Goal: Task Accomplishment & Management: Complete application form

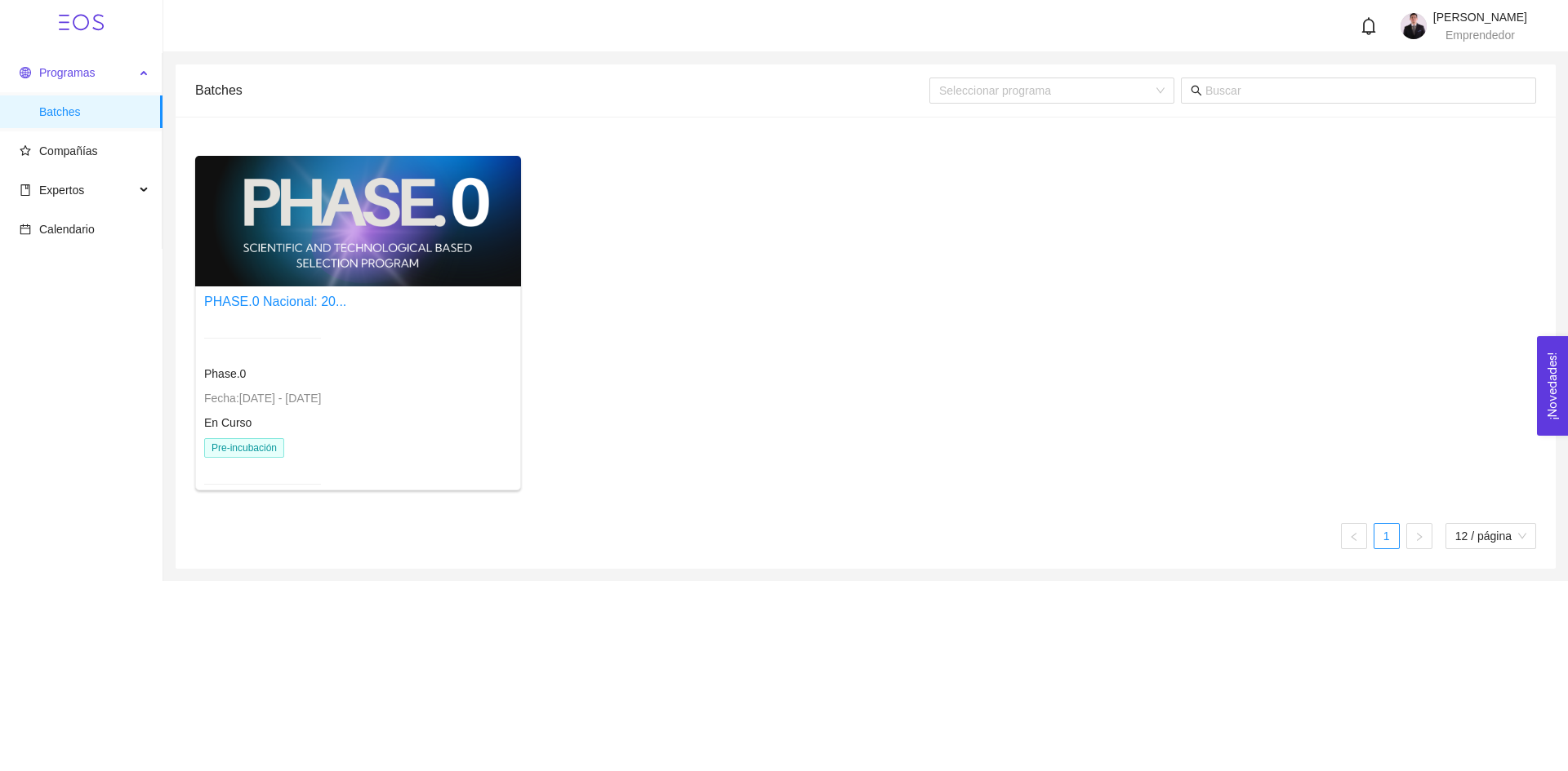
click at [59, 70] on span "Programas" at bounding box center [66, 72] width 56 height 13
click at [89, 123] on span "Batches" at bounding box center [94, 111] width 110 height 32
click at [273, 200] on div at bounding box center [358, 221] width 326 height 131
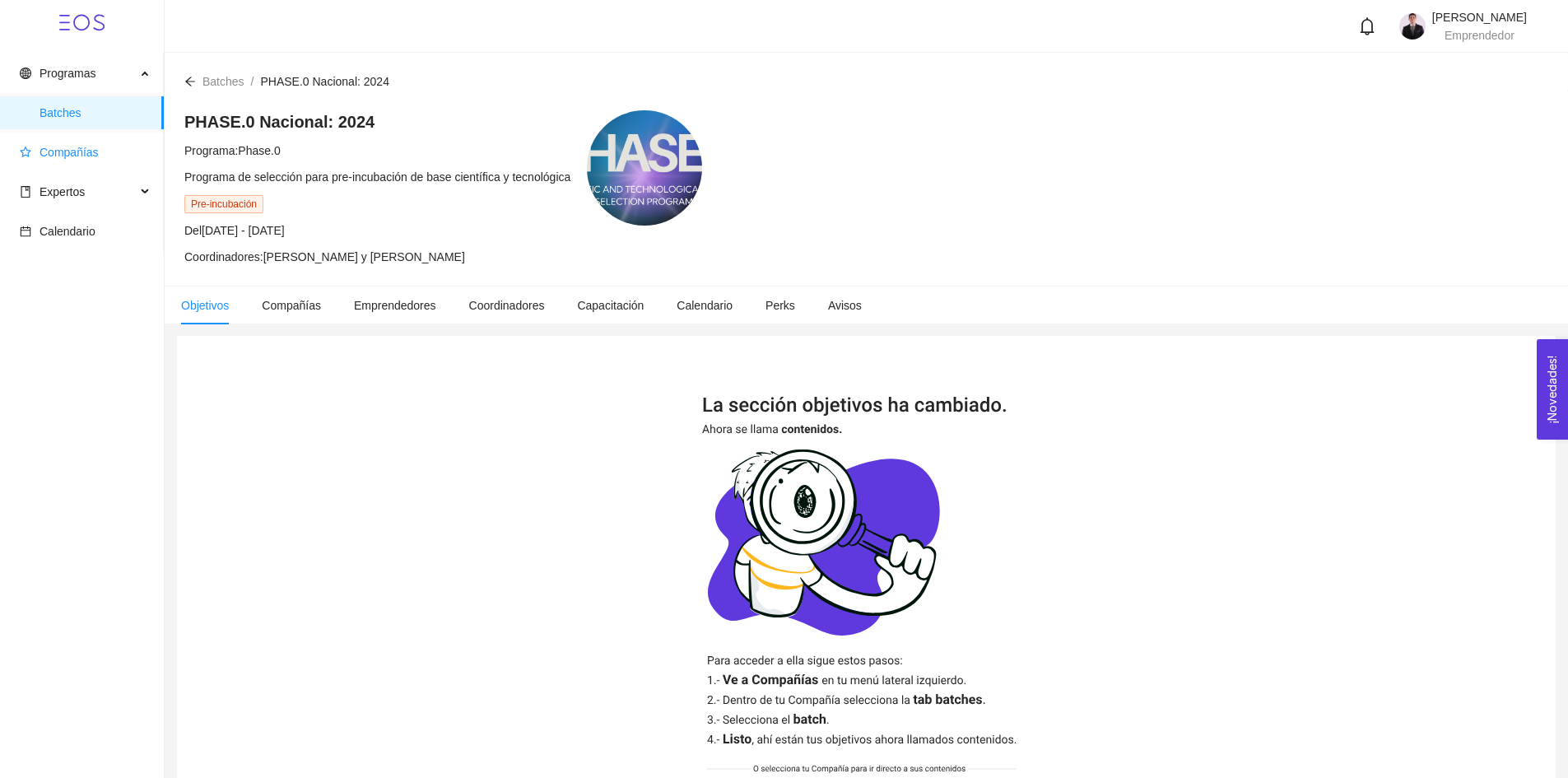
click at [83, 143] on span "Compañías" at bounding box center [85, 151] width 131 height 32
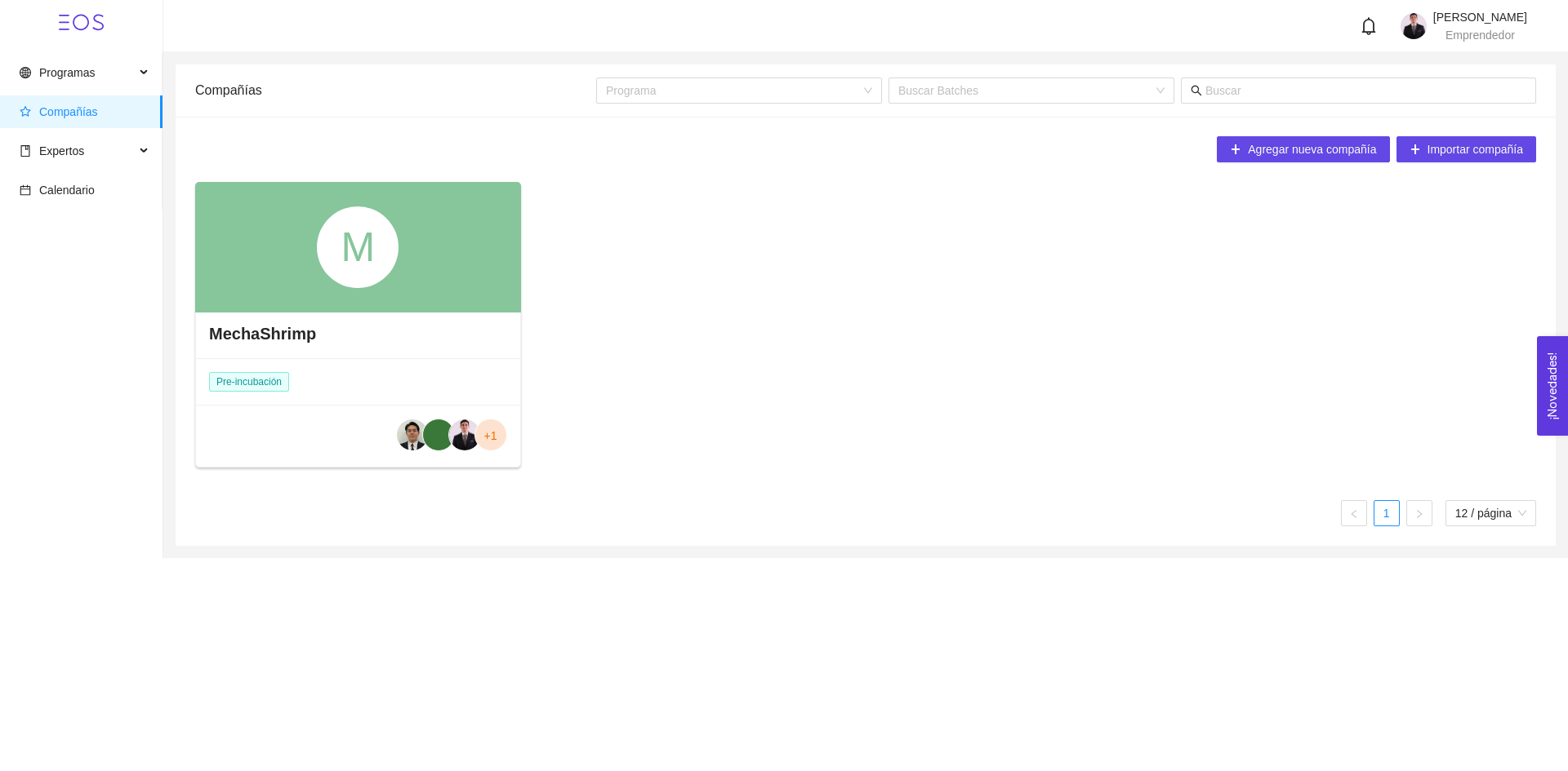
click at [338, 268] on div "M" at bounding box center [358, 248] width 82 height 82
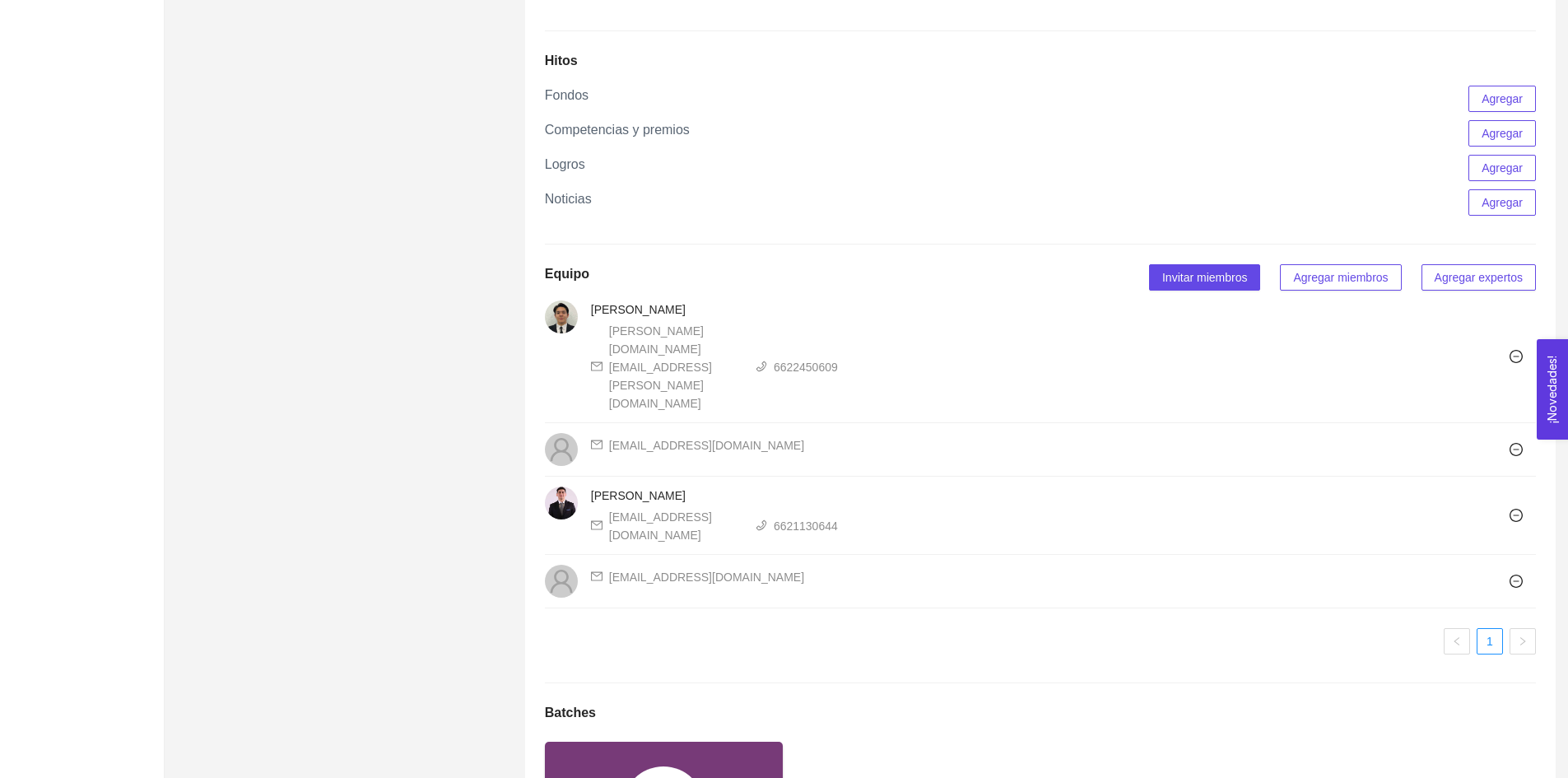
scroll to position [1076, 0]
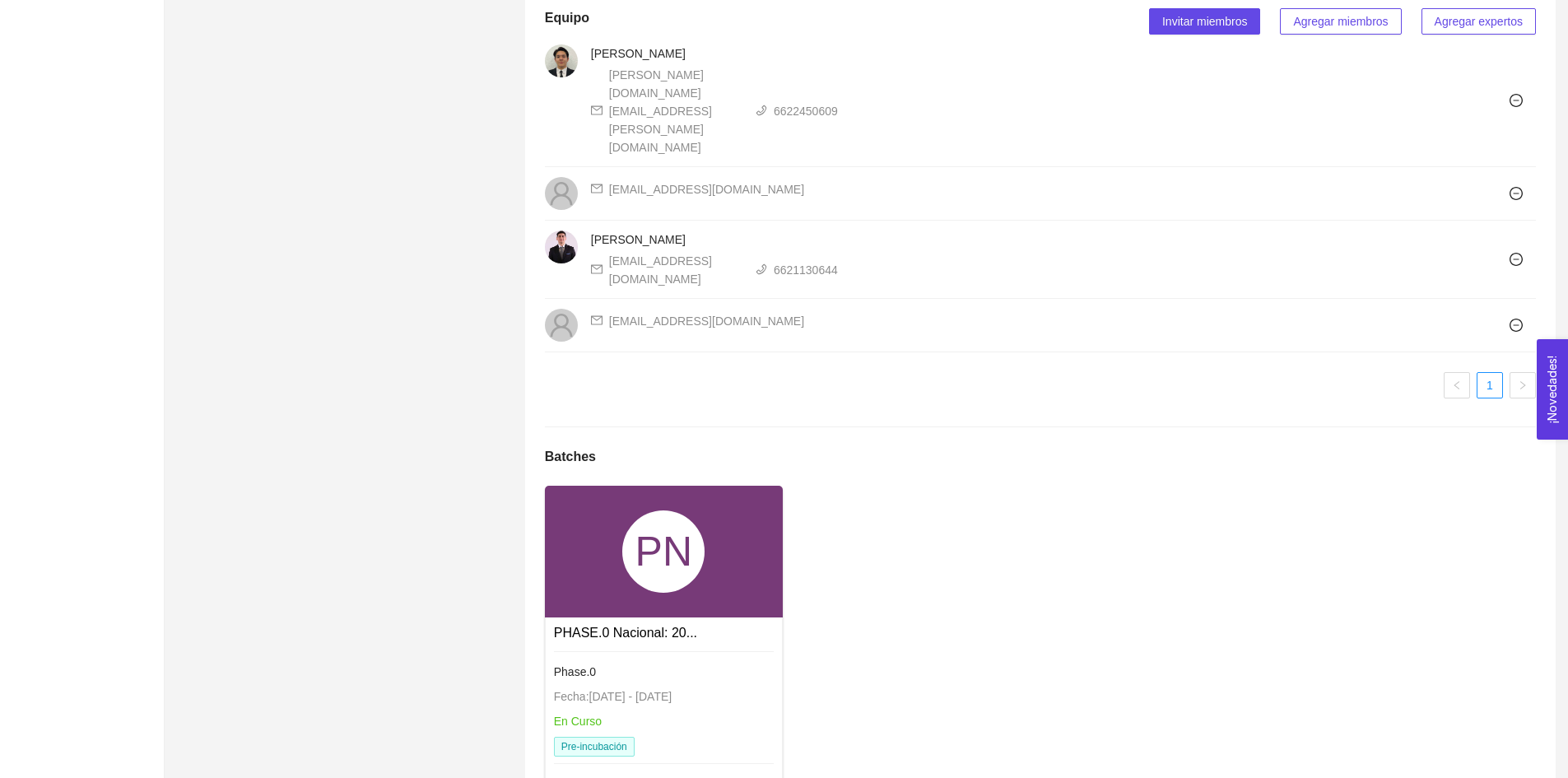
click at [640, 508] on div "PN" at bounding box center [664, 552] width 238 height 132
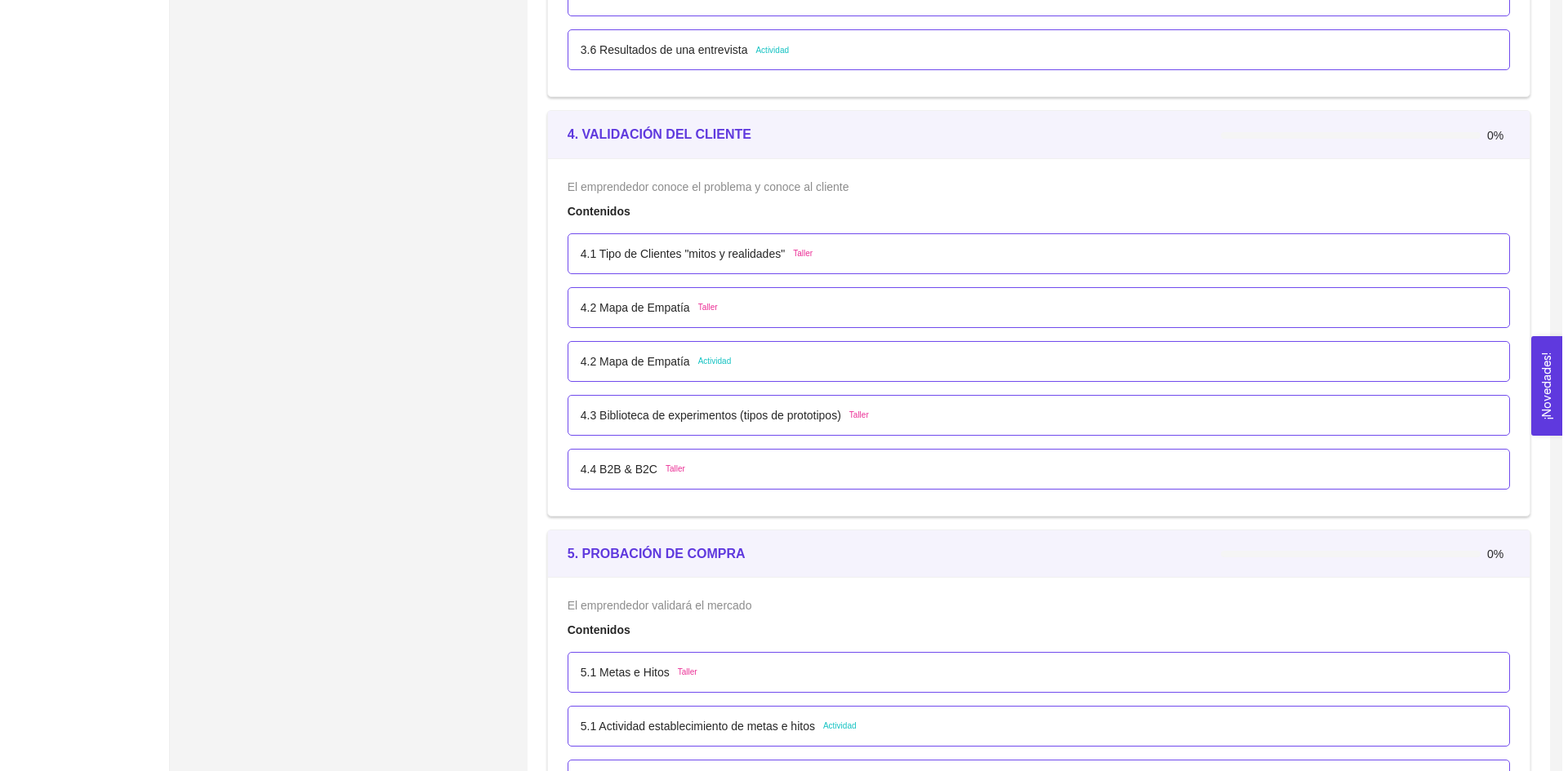
scroll to position [2546, 0]
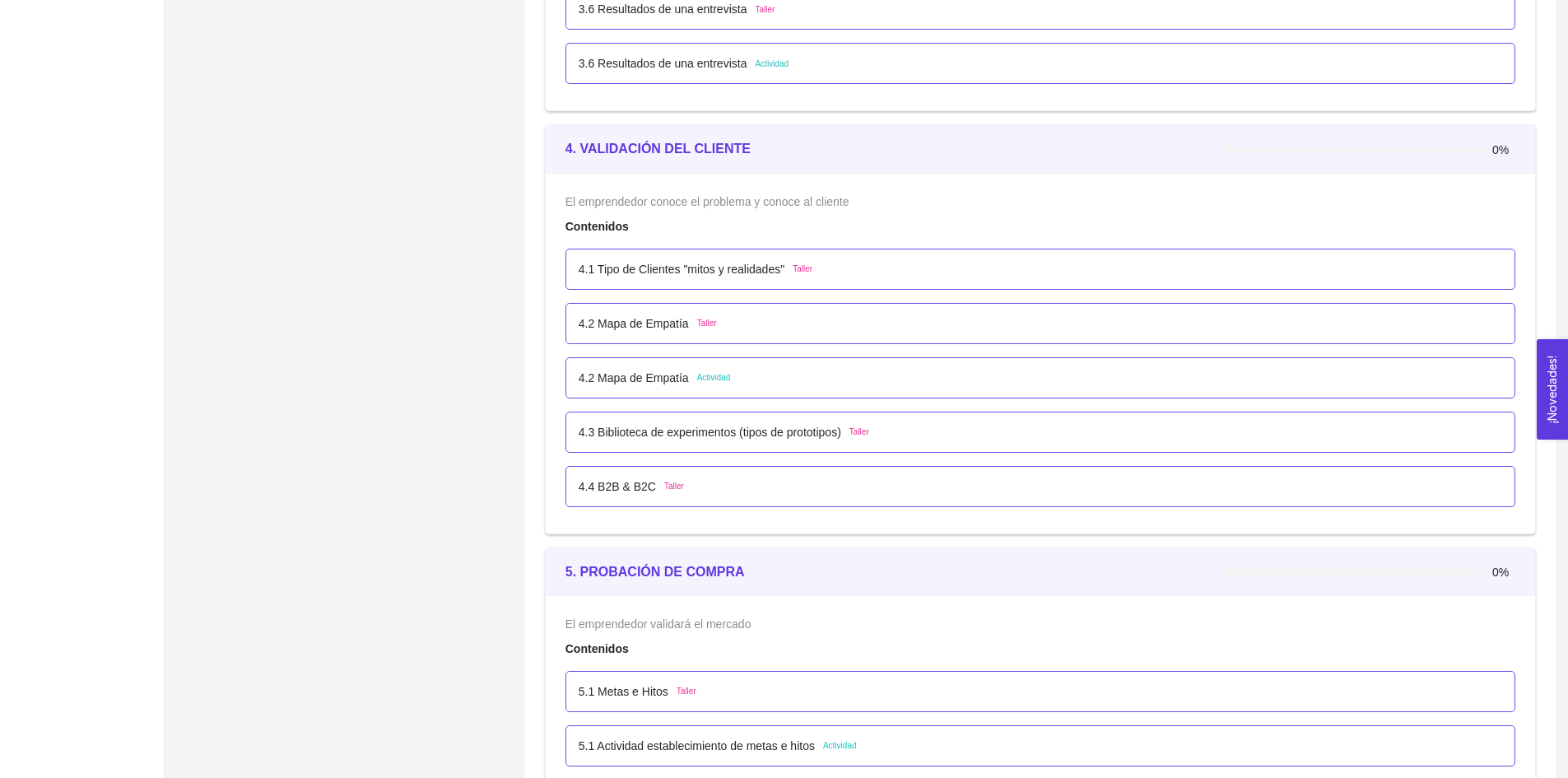
click at [608, 379] on p "4.2 Mapa de Empatía" at bounding box center [634, 378] width 110 height 18
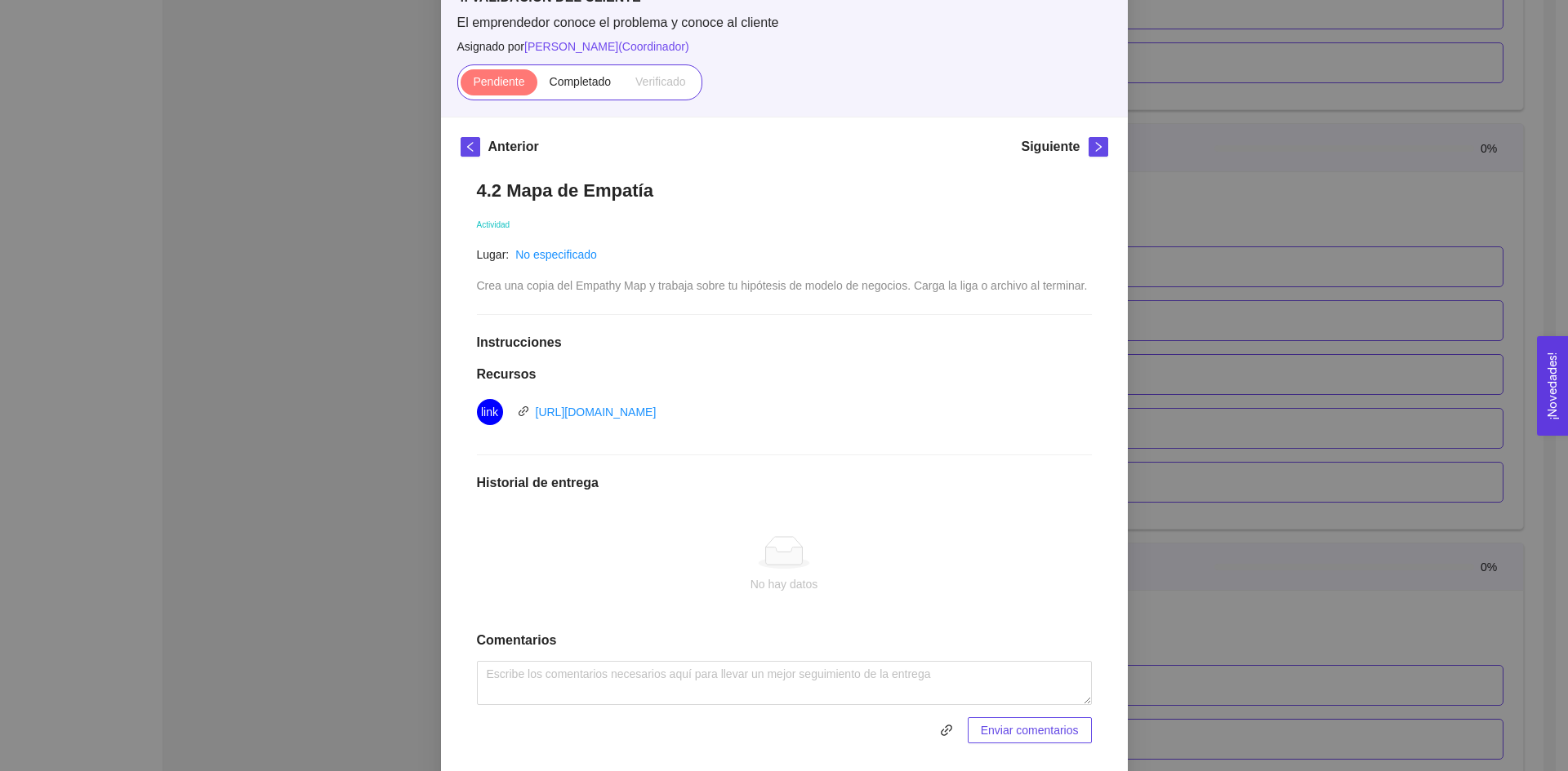
scroll to position [155, 0]
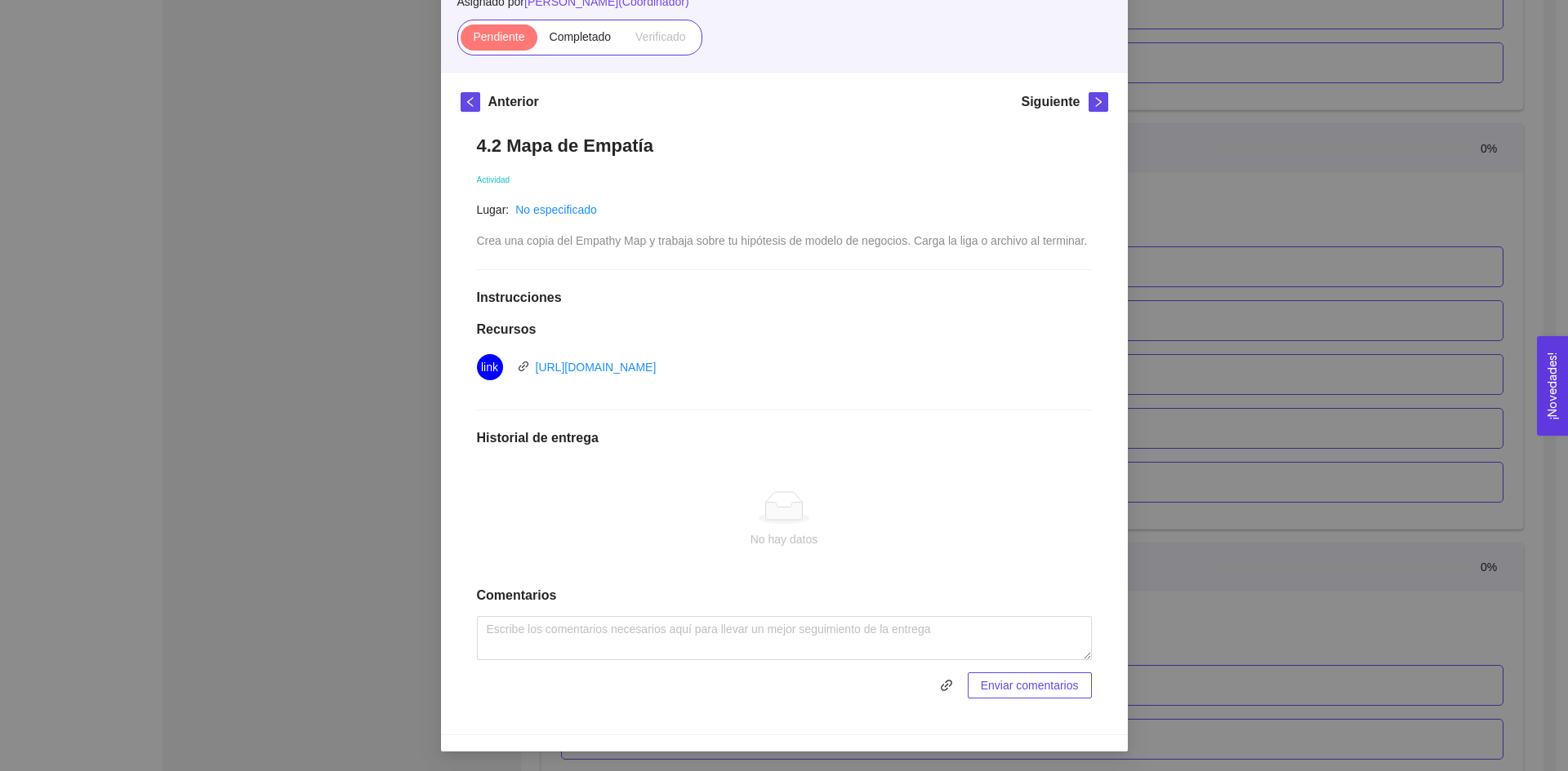
click at [716, 494] on div at bounding box center [784, 507] width 589 height 32
click at [798, 522] on icon at bounding box center [784, 507] width 53 height 32
click at [889, 541] on div "No hay datos" at bounding box center [784, 539] width 589 height 18
click at [560, 435] on h1 "Historial de entrega" at bounding box center [784, 438] width 615 height 17
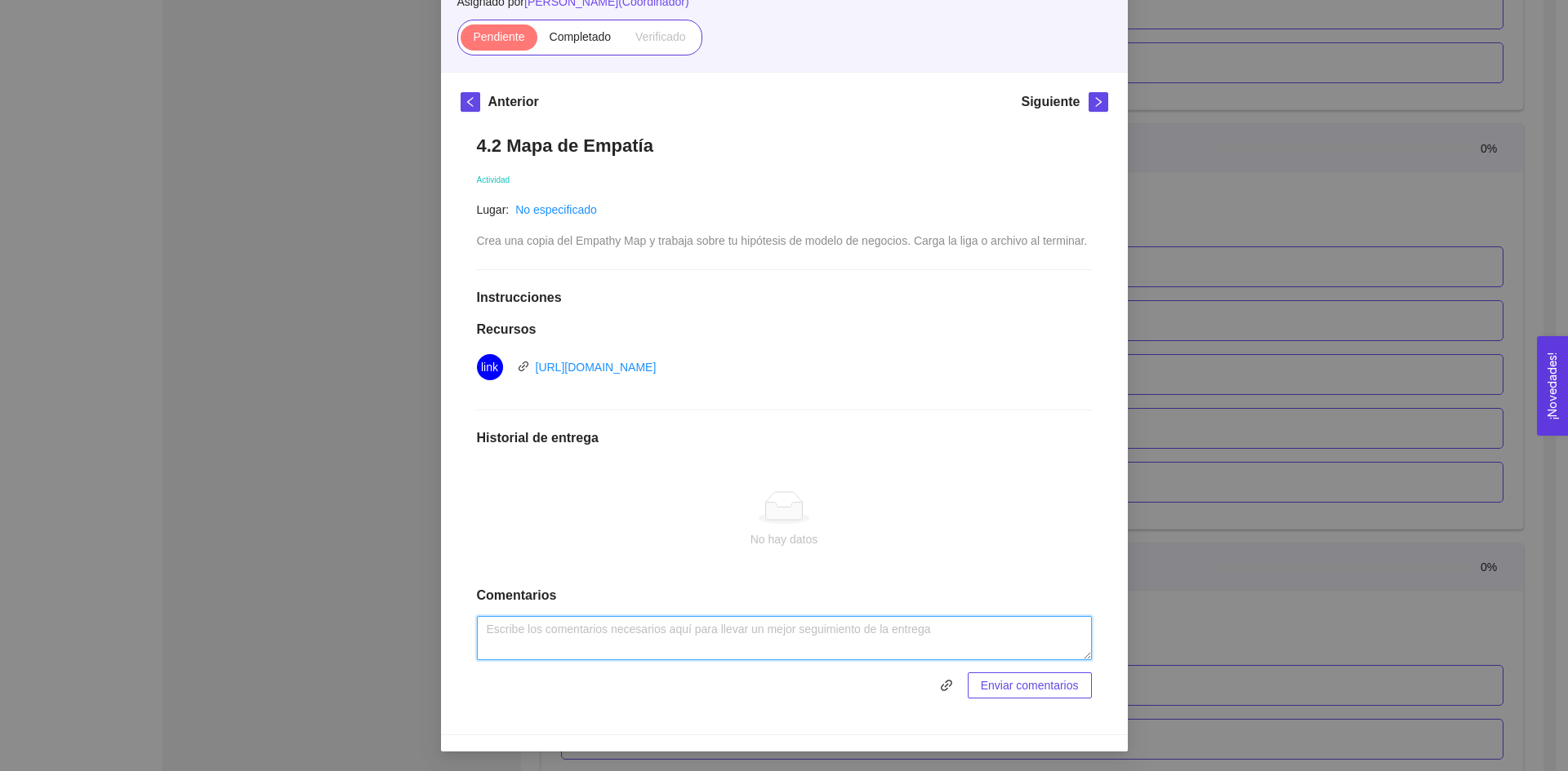
click at [585, 627] on textarea at bounding box center [784, 637] width 615 height 44
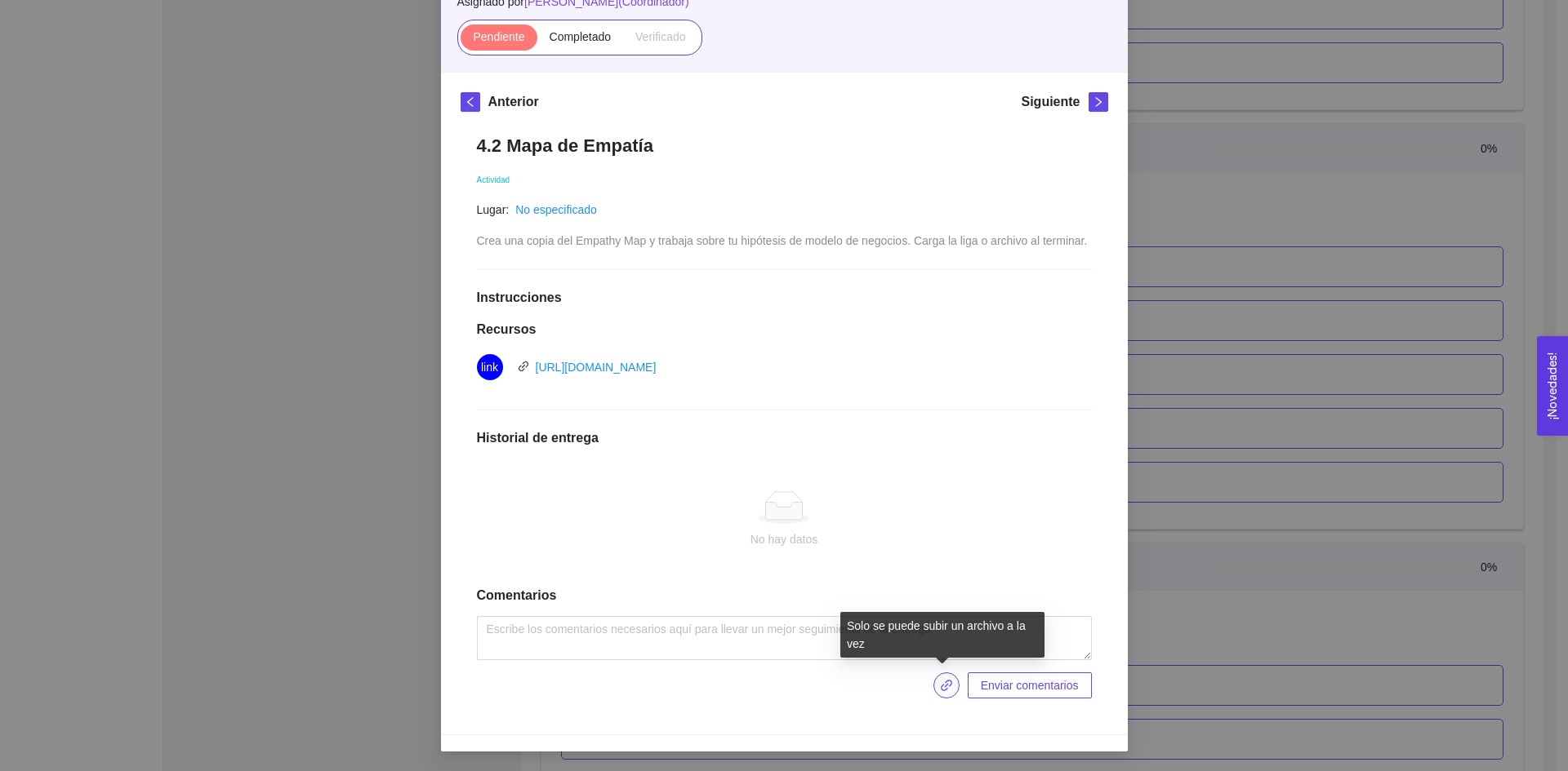
click at [940, 679] on icon "link" at bounding box center [946, 685] width 13 height 13
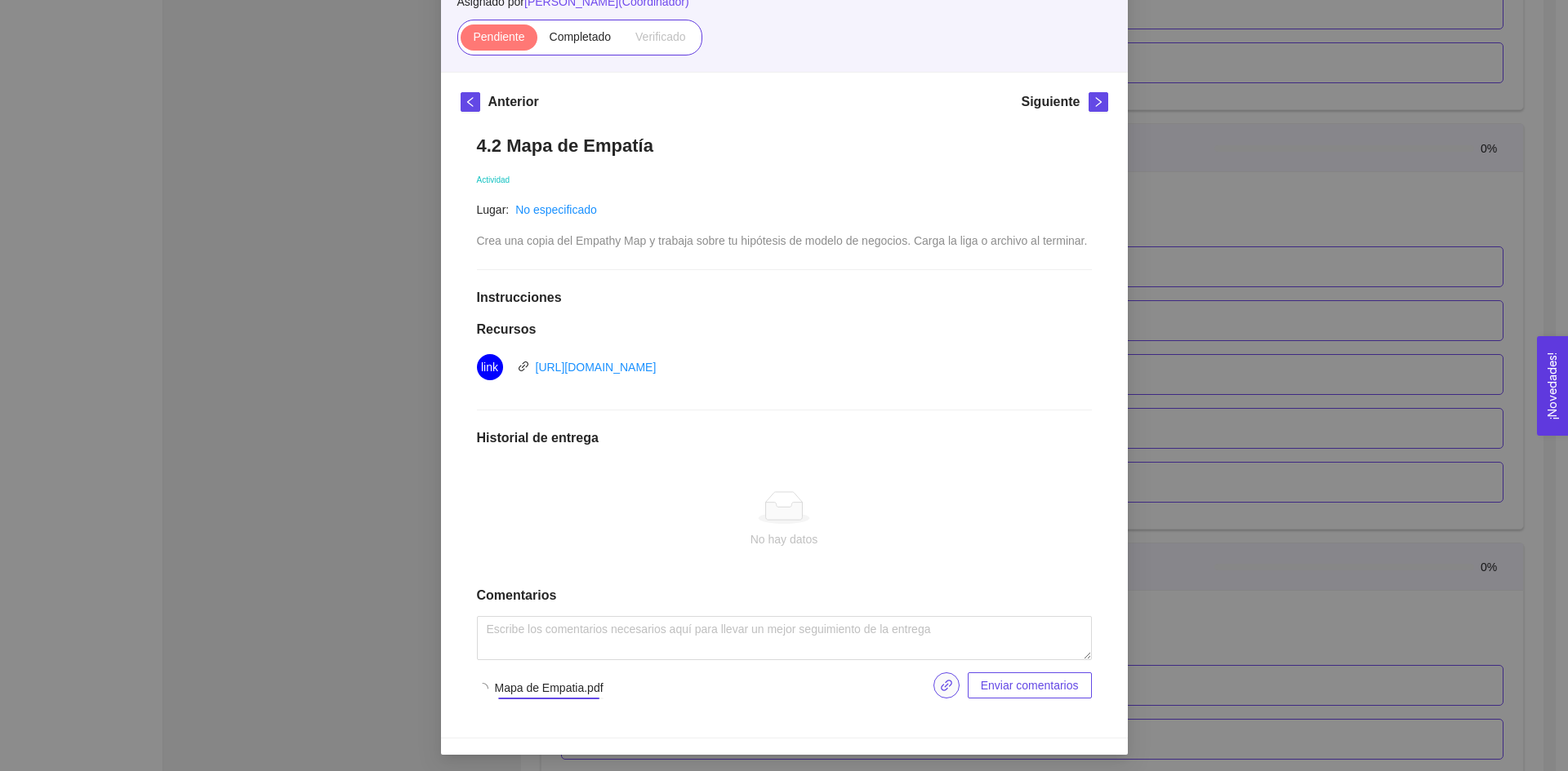
scroll to position [158, 0]
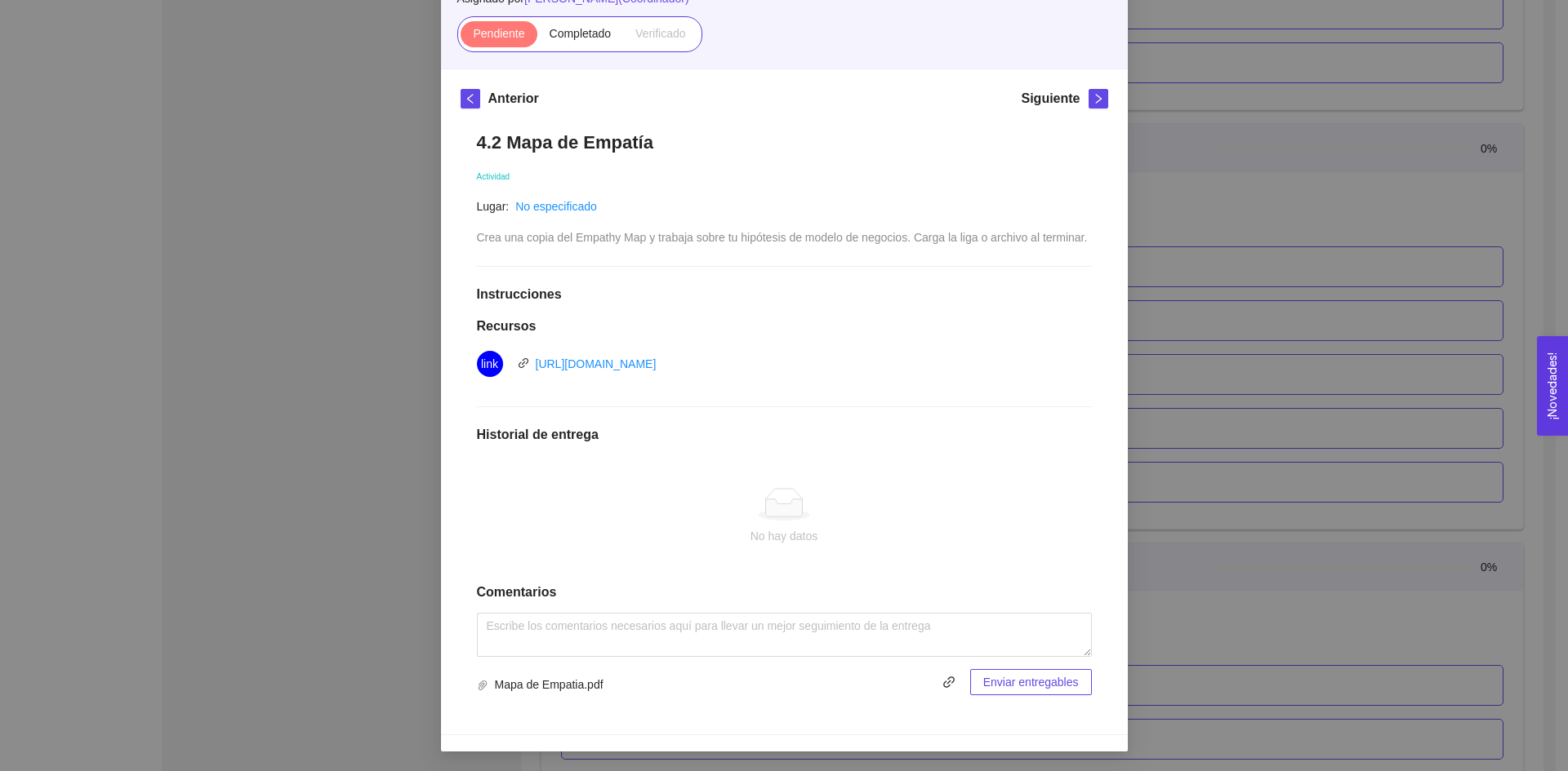
click at [794, 609] on div "4.2 Mapa de Empatía Actividad Lugar: No especificado Crea una copia del Empathy…" at bounding box center [784, 414] width 647 height 599
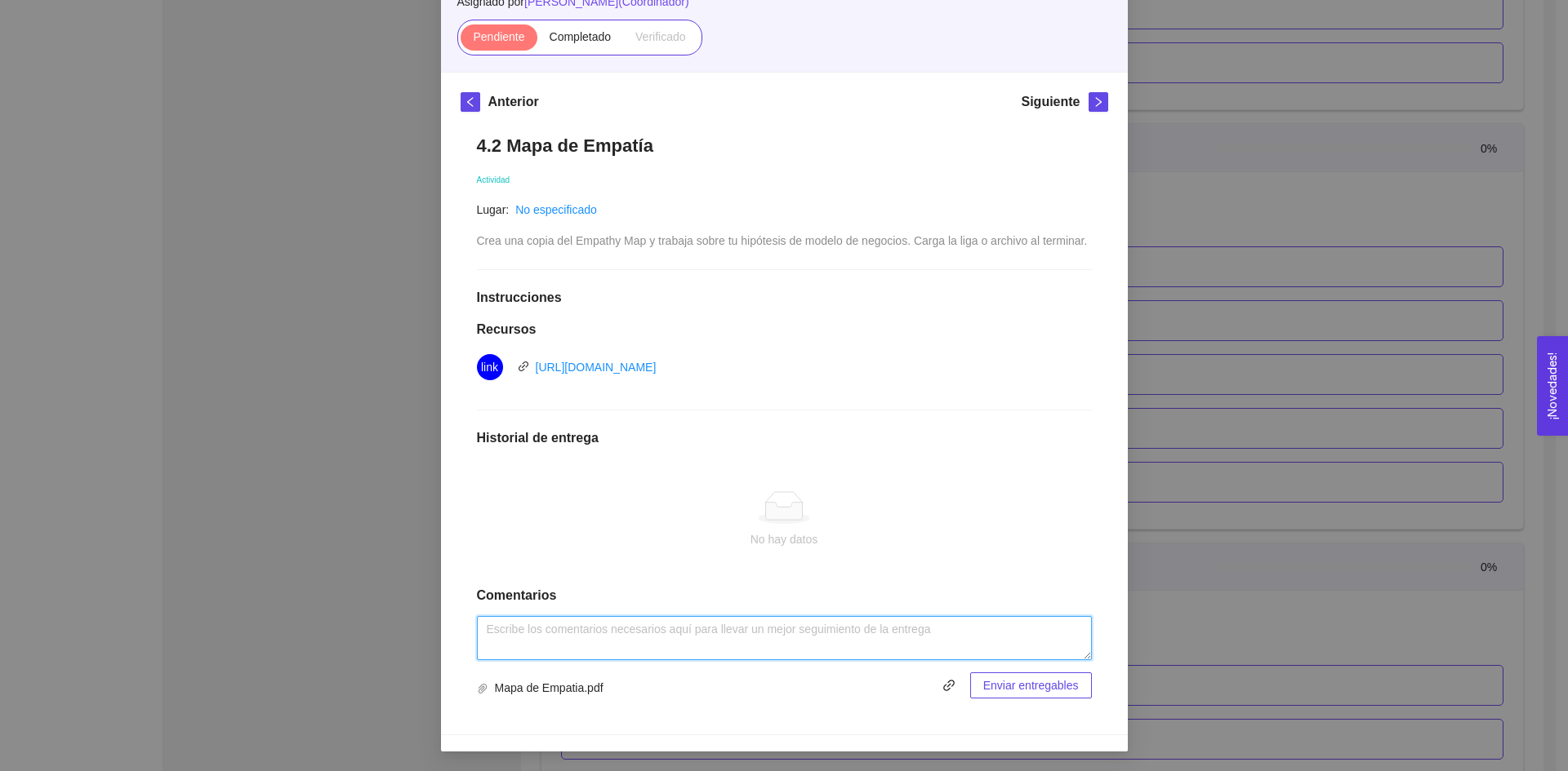
click at [788, 621] on textarea at bounding box center [784, 637] width 615 height 44
type textarea "Se utilizo de guia el mapa del video ya que se presentaba un ejemplo"
click at [1063, 692] on span "Enviar entregables" at bounding box center [1031, 685] width 96 height 18
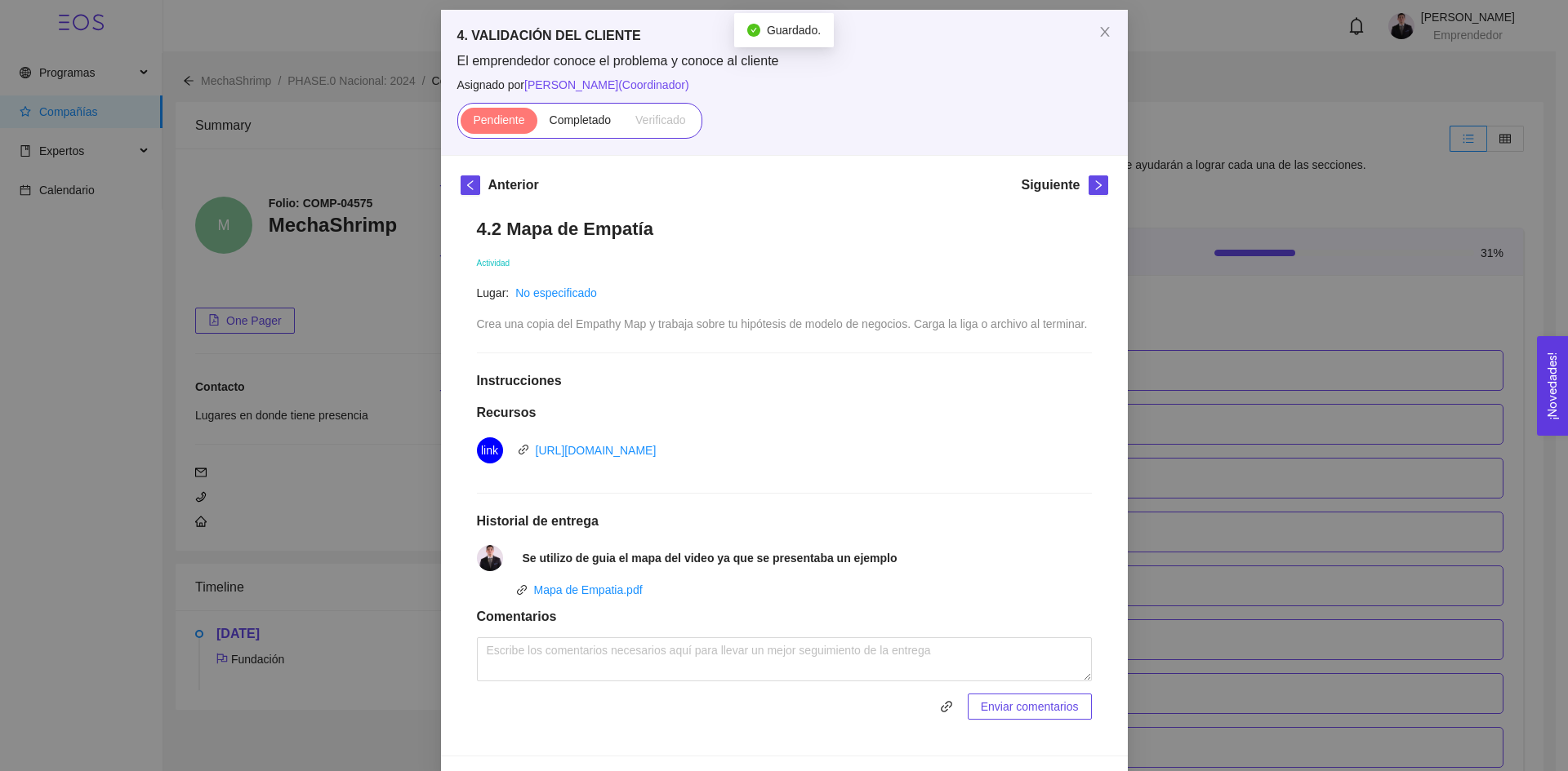
scroll to position [93, 0]
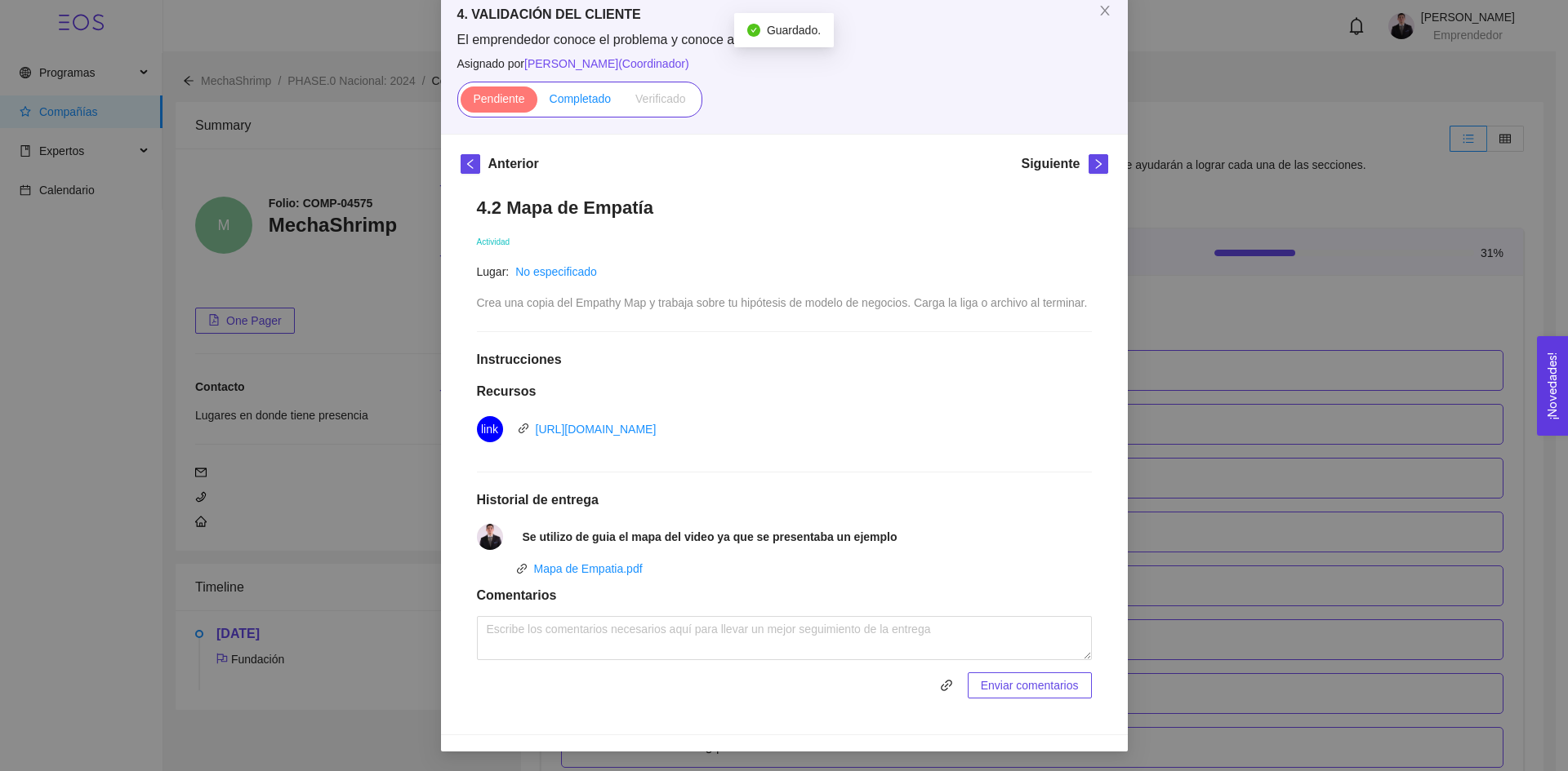
click at [590, 106] on label "Completado" at bounding box center [580, 99] width 87 height 26
click at [537, 103] on input "Completado" at bounding box center [537, 103] width 0 height 0
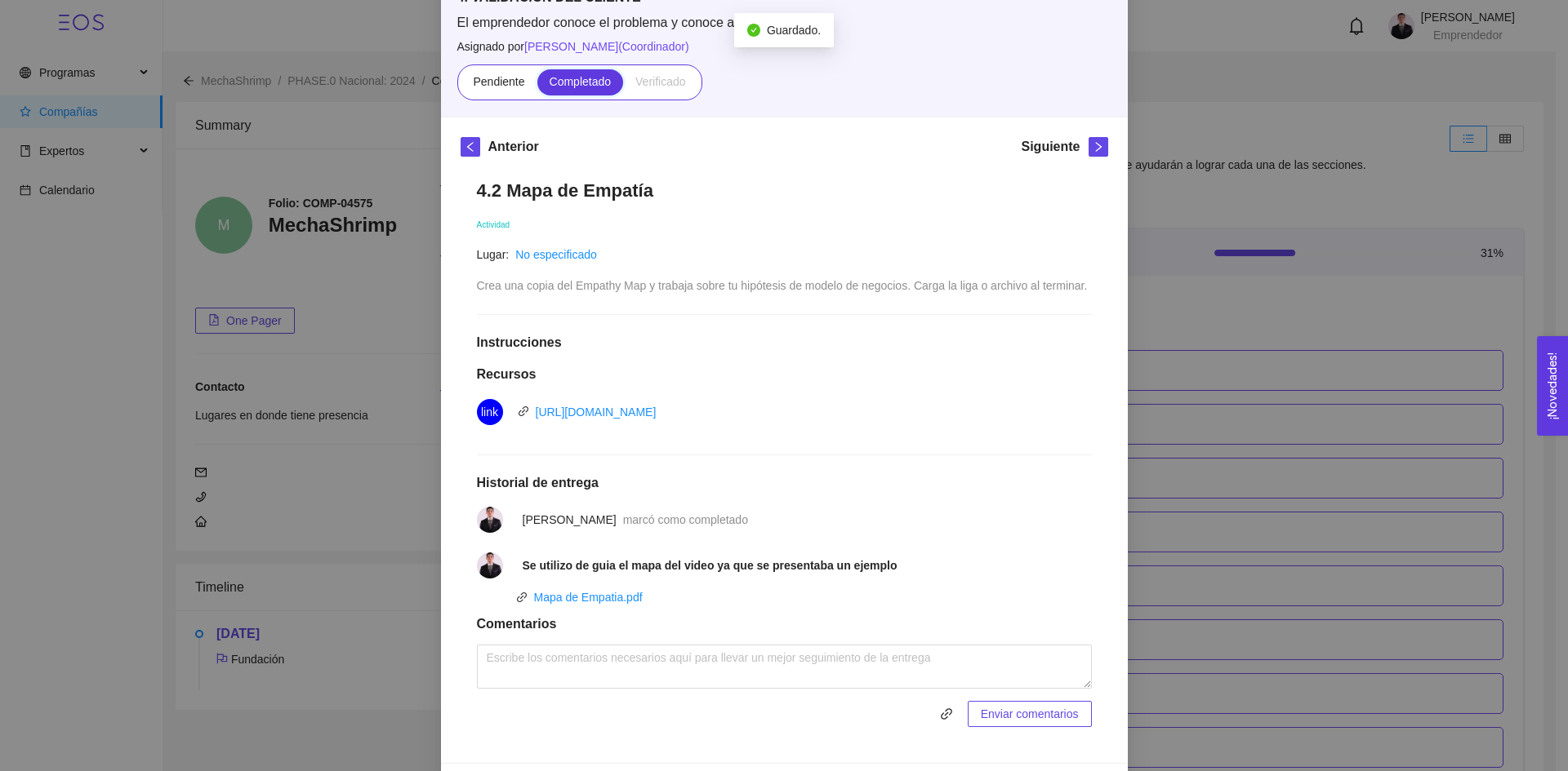
scroll to position [138, 0]
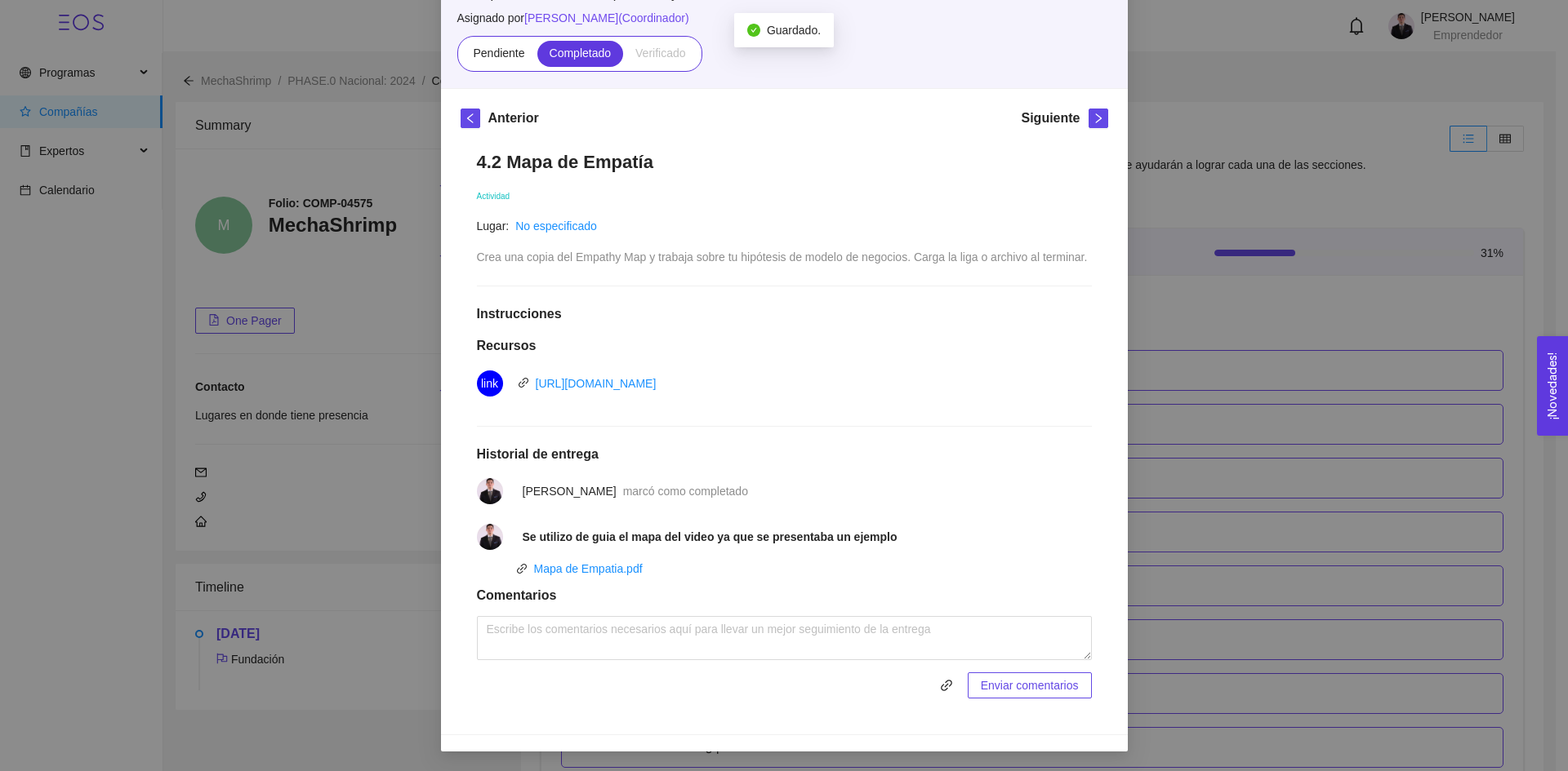
click at [1273, 484] on div "4. VALIDACIÓN DEL CLIENTE El emprendedor conoce el problema y conoce al cliente…" at bounding box center [784, 385] width 1568 height 771
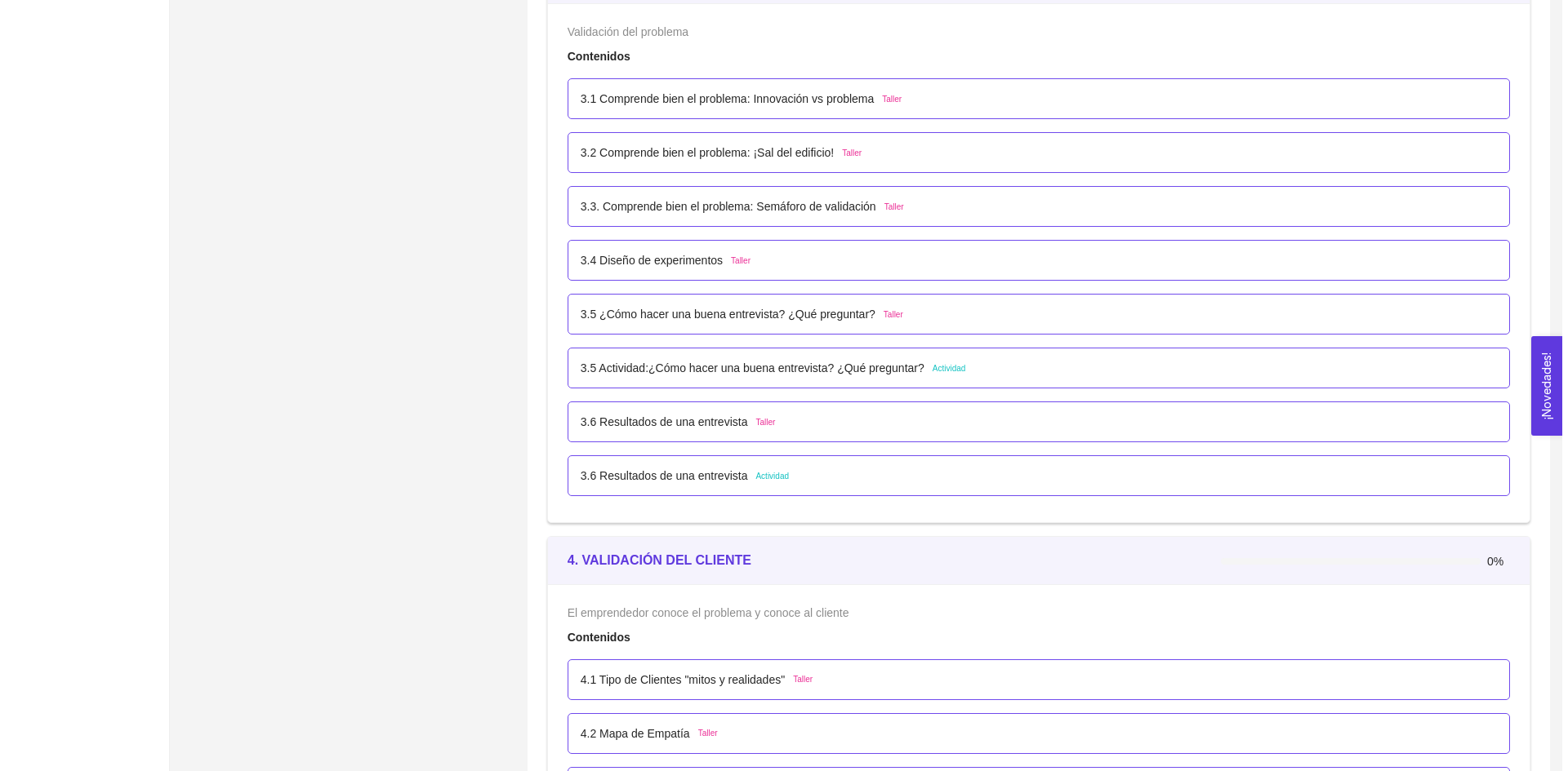
scroll to position [2530, 0]
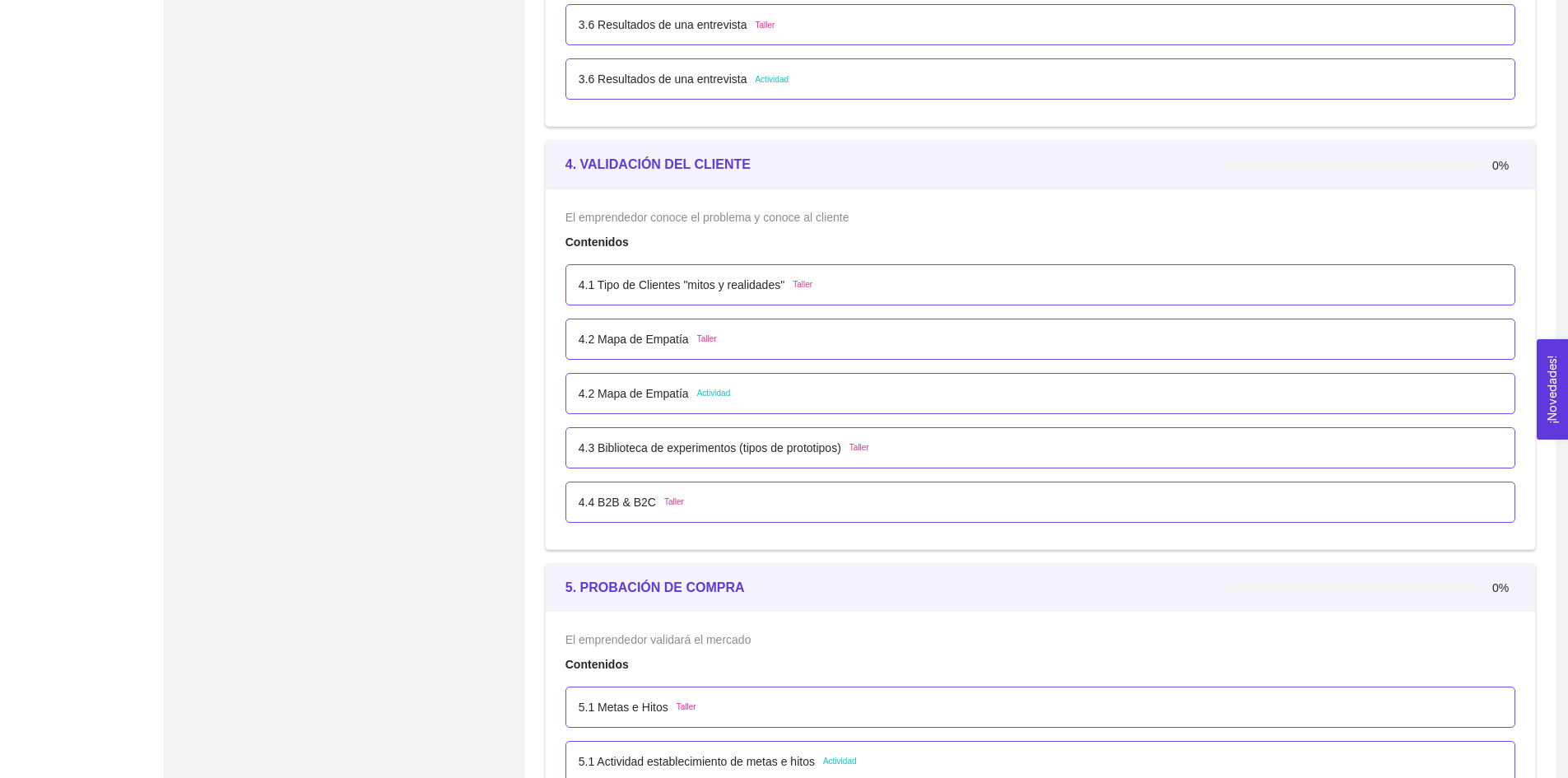
click at [669, 404] on div "4.2 Mapa de Empatía Actividad" at bounding box center [1040, 393] width 950 height 41
click at [666, 391] on p "4.2 Mapa de Empatía" at bounding box center [634, 393] width 110 height 18
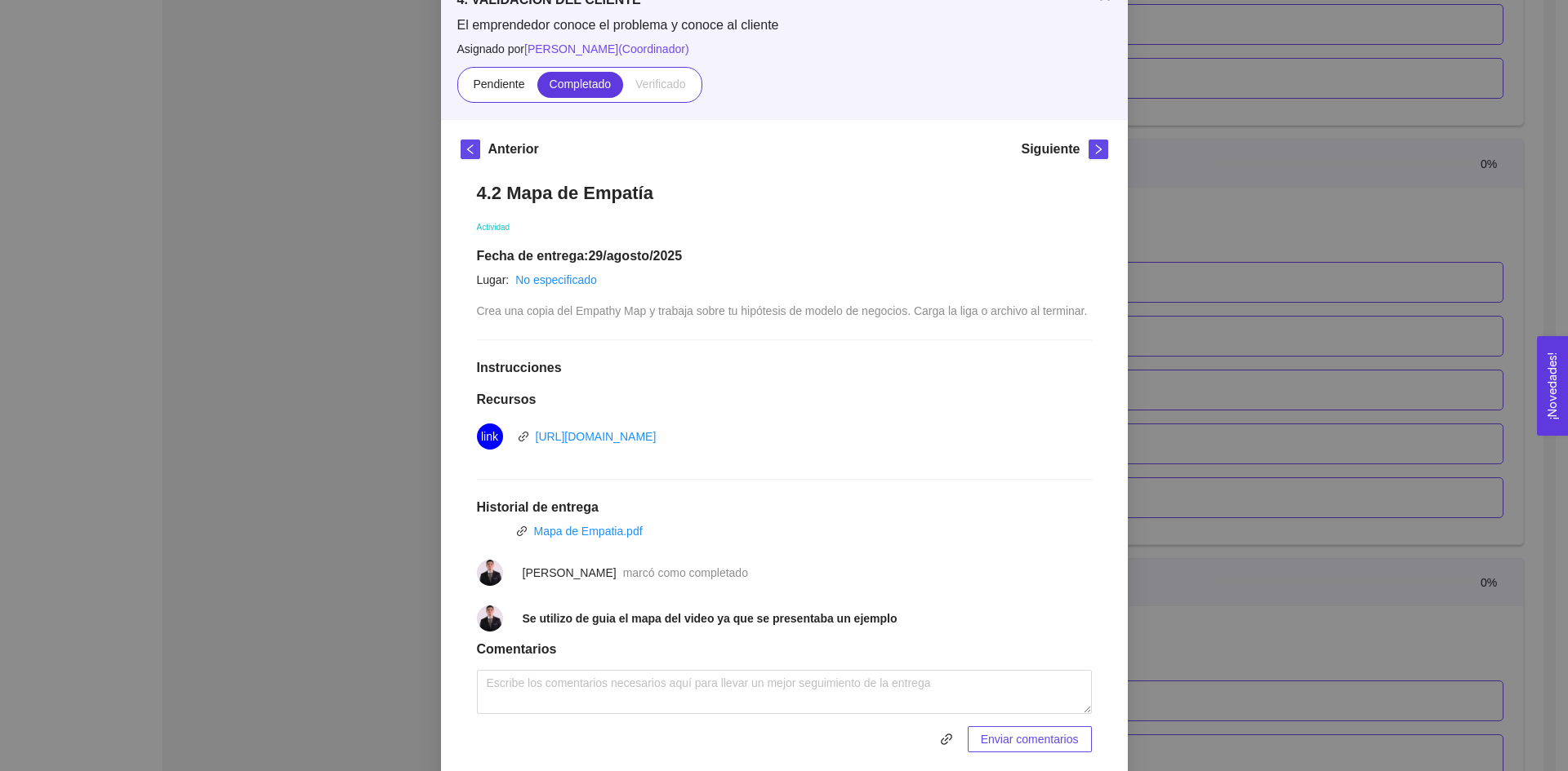
scroll to position [162, 0]
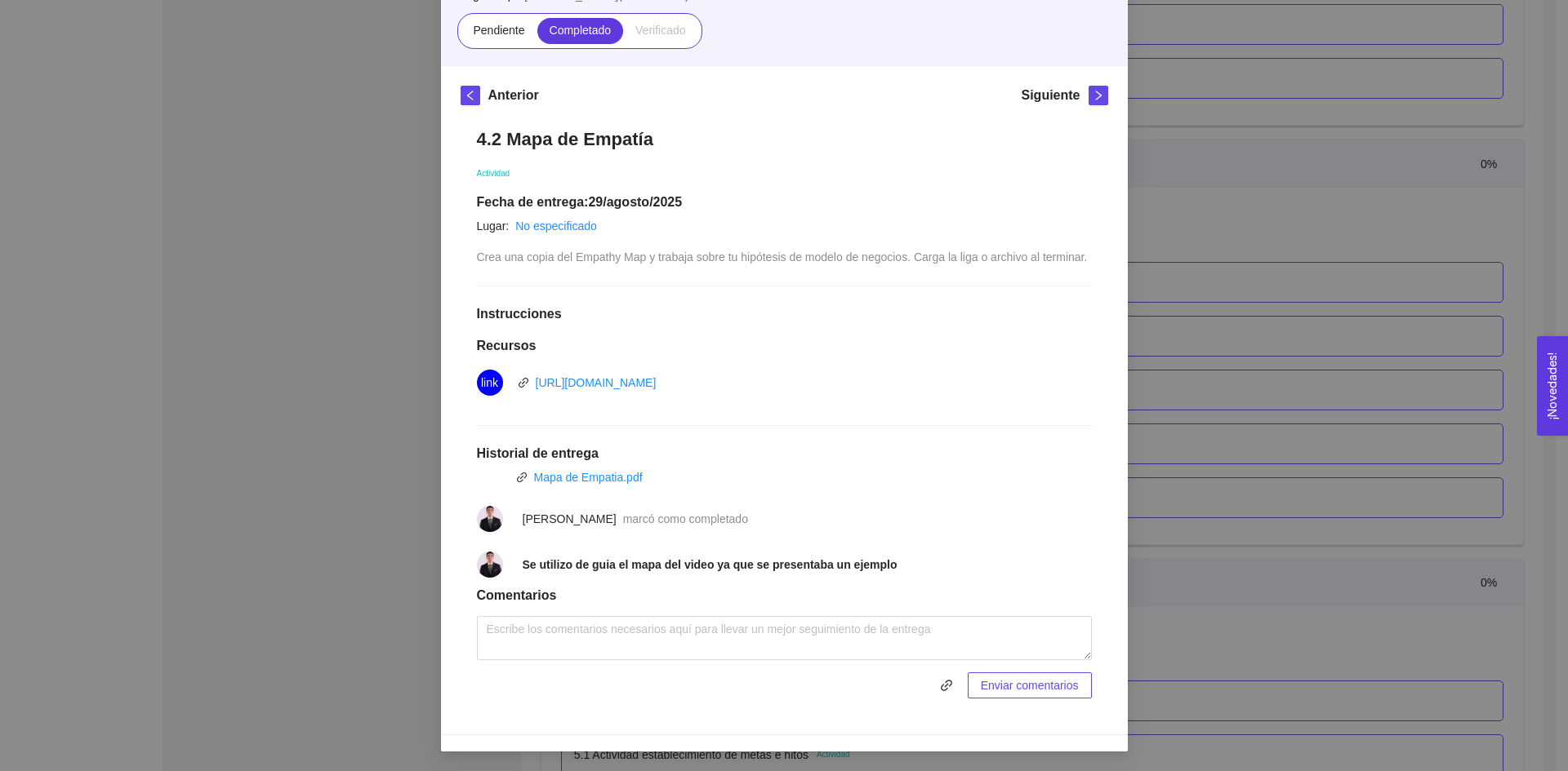
click at [1345, 495] on div "4. VALIDACIÓN DEL CLIENTE El emprendedor conoce el problema y conoce al cliente…" at bounding box center [784, 385] width 1568 height 771
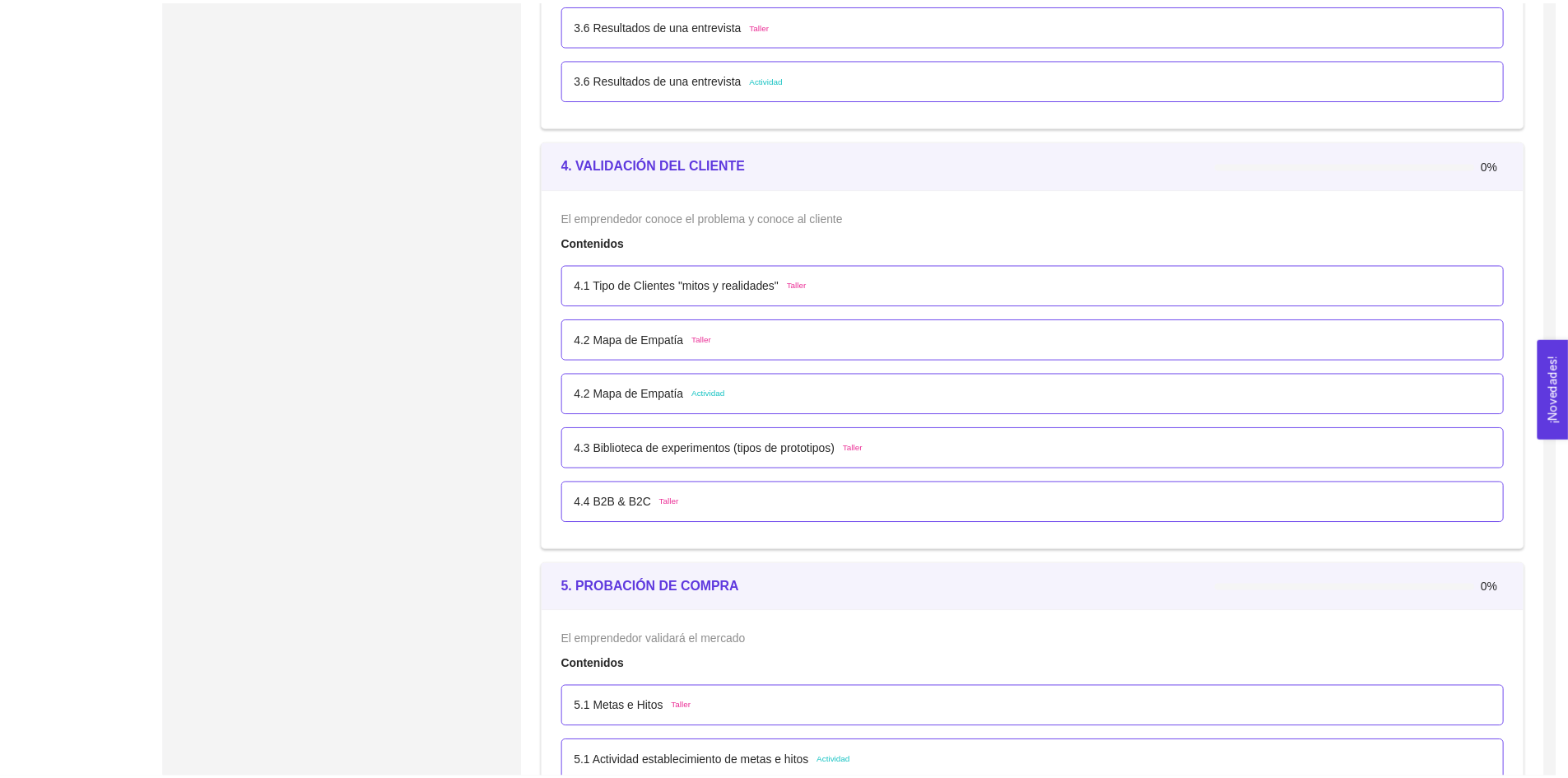
scroll to position [81, 0]
